Goal: Communication & Community: Answer question/provide support

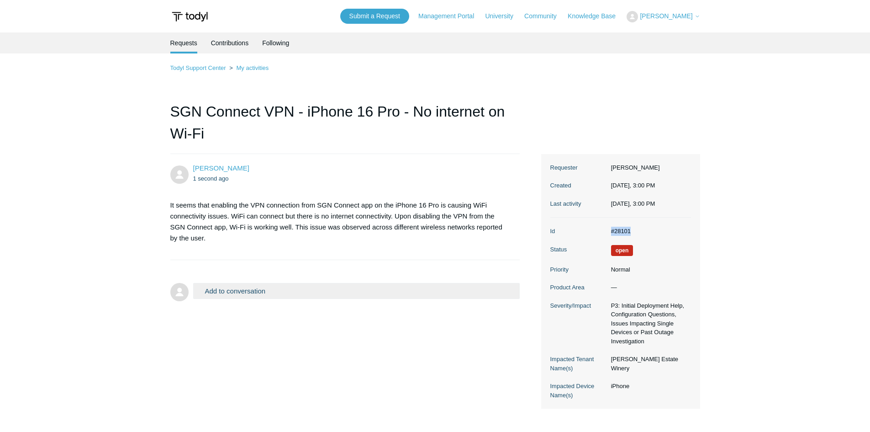
copy dd "#28101"
drag, startPoint x: 631, startPoint y: 233, endPoint x: 612, endPoint y: 233, distance: 18.3
click at [612, 233] on dd "#28101" at bounding box center [649, 231] width 84 height 9
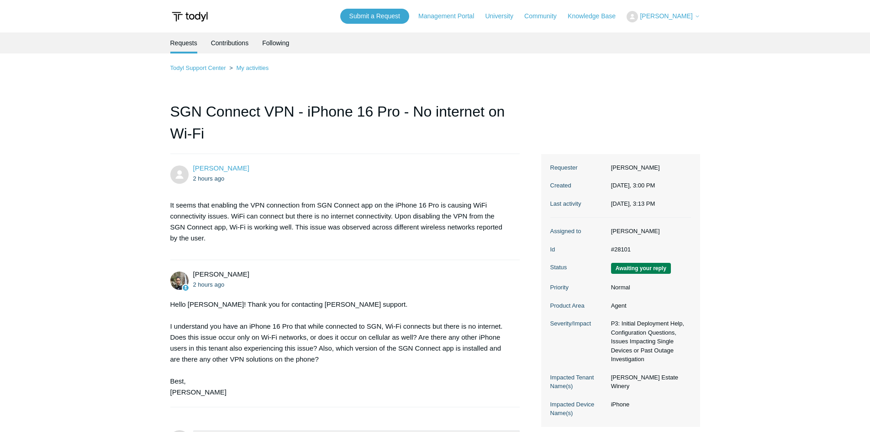
click at [260, 300] on div "Hello [PERSON_NAME]! Thank you for contacting [PERSON_NAME] support. I understa…" at bounding box center [340, 348] width 341 height 99
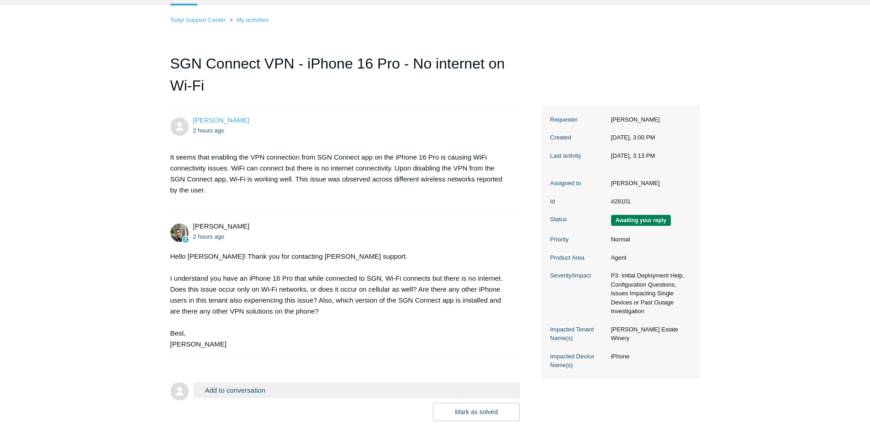
scroll to position [100, 0]
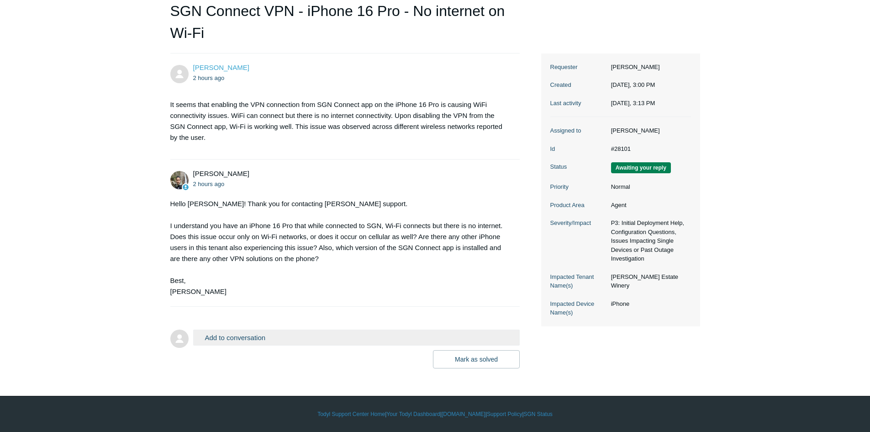
click at [260, 335] on button "Add to conversation" at bounding box center [356, 337] width 327 height 16
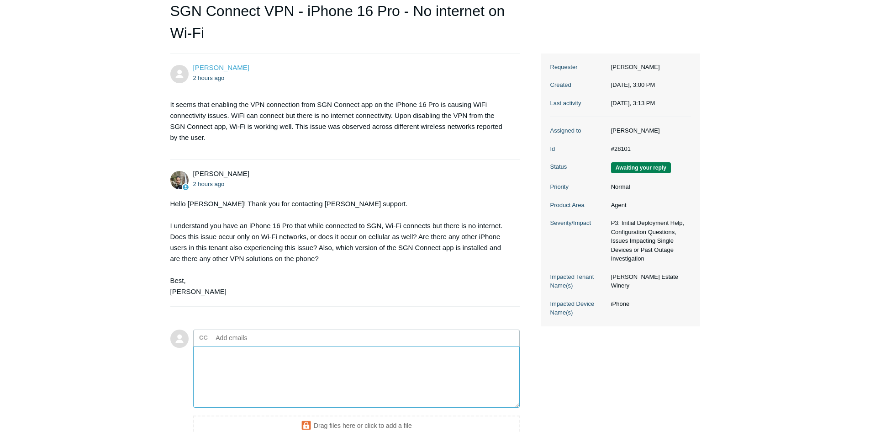
click at [248, 370] on textarea "Add your reply" at bounding box center [356, 377] width 327 height 62
click at [283, 364] on textarea "Hi we had" at bounding box center [356, 377] width 327 height 62
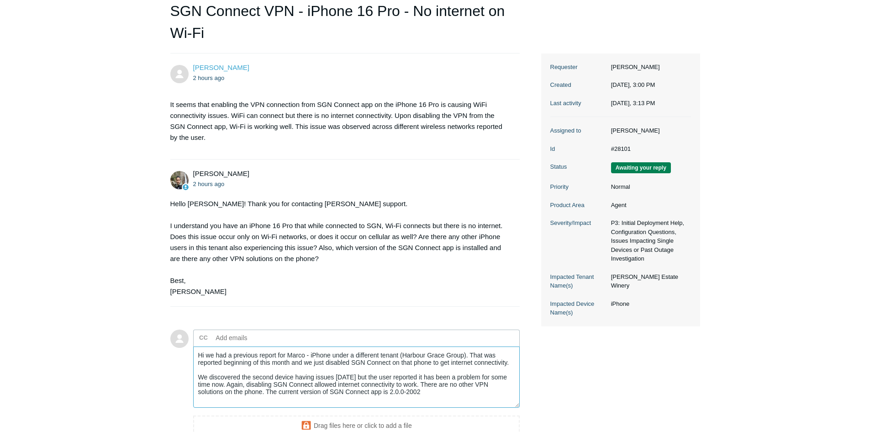
click at [414, 390] on textarea "Hi we had a previous report for Marco - iPhone under a different tenant (Harbou…" at bounding box center [356, 377] width 327 height 62
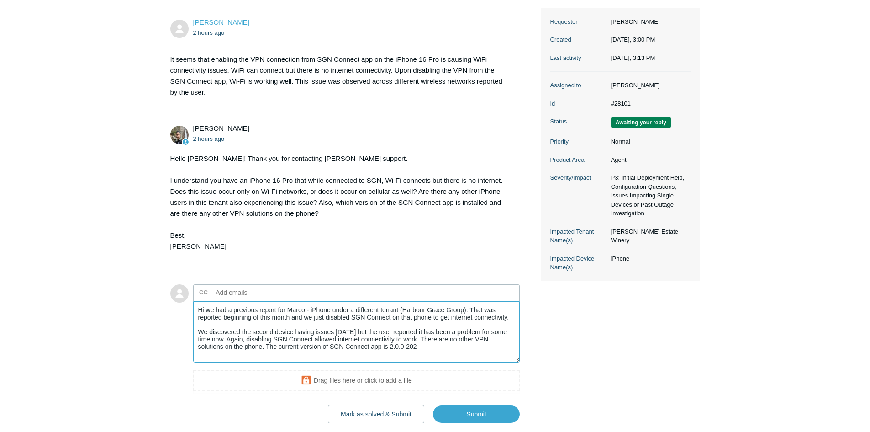
scroll to position [146, 0]
click at [433, 345] on textarea "Hi we had a previous report for Marco - iPhone under a different tenant (Harbou…" at bounding box center [356, 332] width 327 height 62
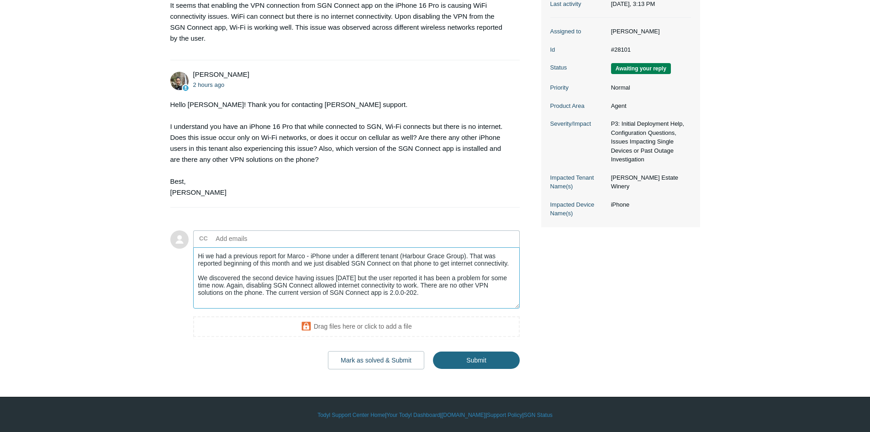
scroll to position [201, 0]
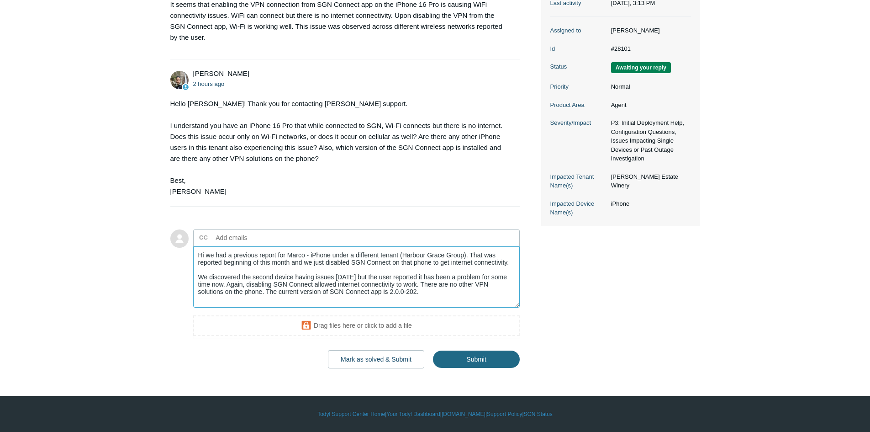
type textarea "Hi we had a previous report for Marco - iPhone under a different tenant (Harbou…"
click at [465, 359] on input "Submit" at bounding box center [476, 359] width 87 height 18
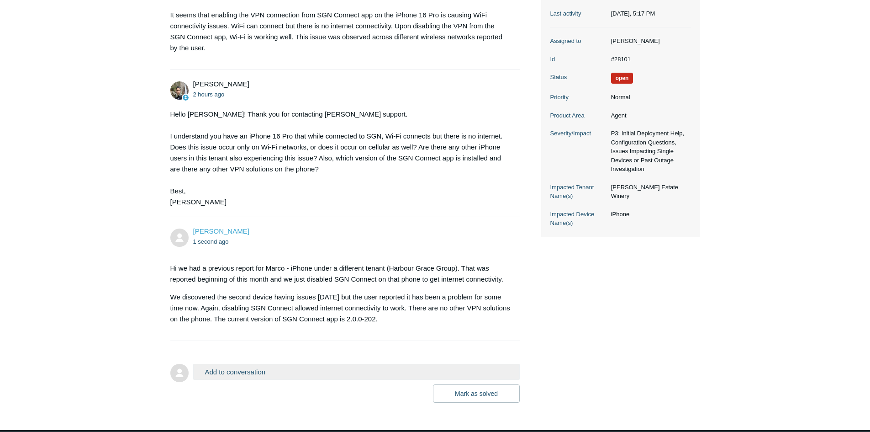
scroll to position [133, 0]
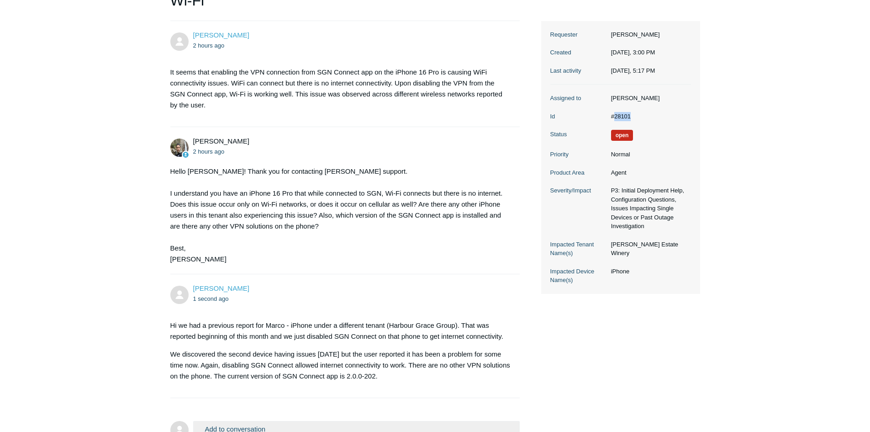
drag, startPoint x: 638, startPoint y: 116, endPoint x: 615, endPoint y: 116, distance: 22.4
click at [615, 116] on dd "#28101" at bounding box center [649, 116] width 84 height 9
copy dd "28101"
